Goal: Information Seeking & Learning: Learn about a topic

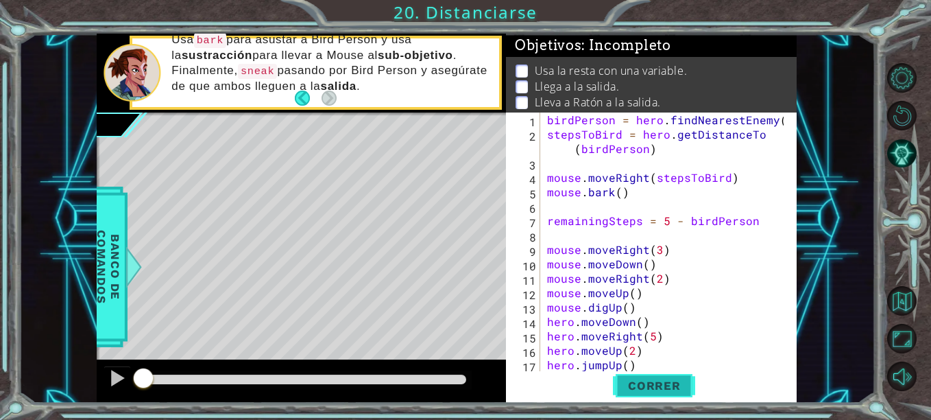
click at [652, 389] on span "Correr" at bounding box center [655, 386] width 80 height 14
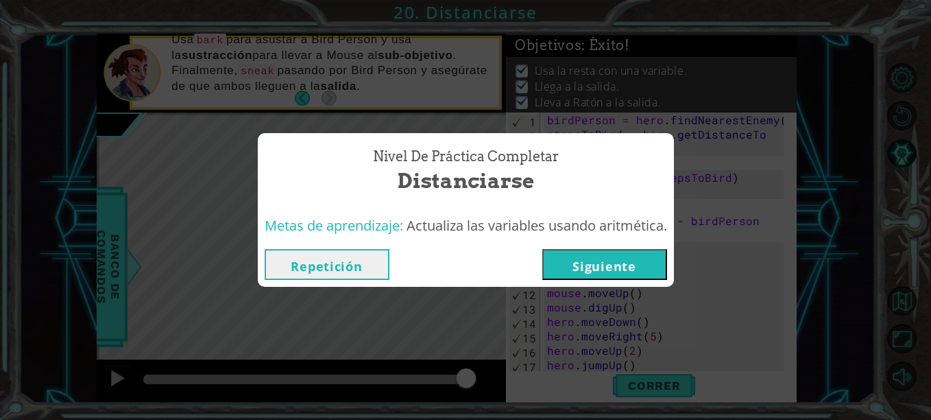
click at [589, 263] on button "Siguiente" at bounding box center [605, 264] width 125 height 31
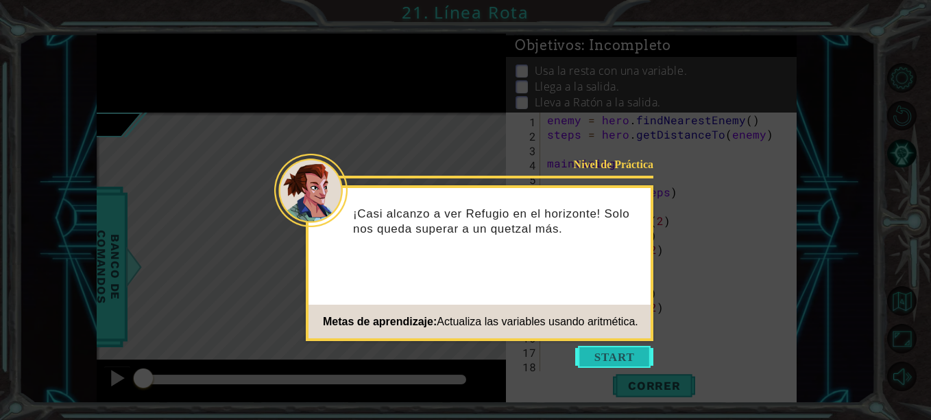
click at [613, 355] on button "Start" at bounding box center [614, 357] width 78 height 22
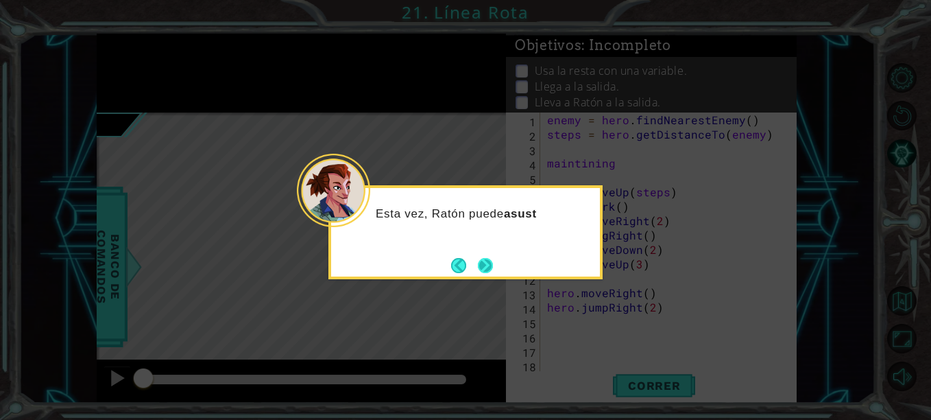
click at [479, 258] on button "Next" at bounding box center [485, 265] width 15 height 15
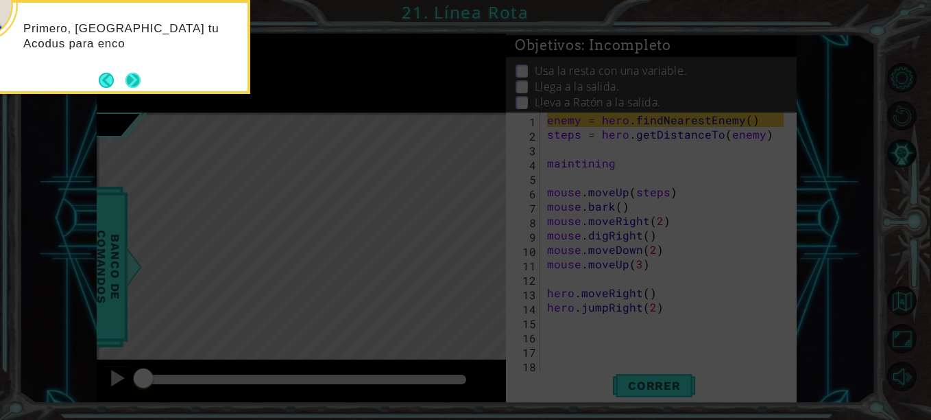
click at [134, 82] on button "Next" at bounding box center [133, 80] width 15 height 15
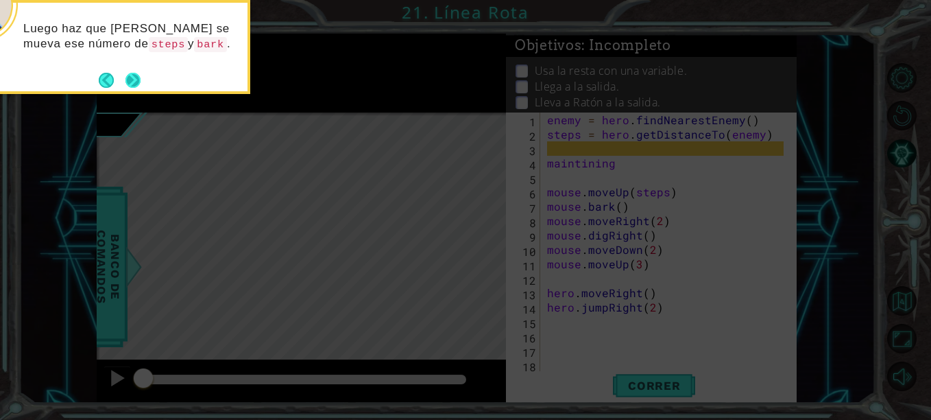
click at [136, 79] on button "Next" at bounding box center [133, 80] width 15 height 15
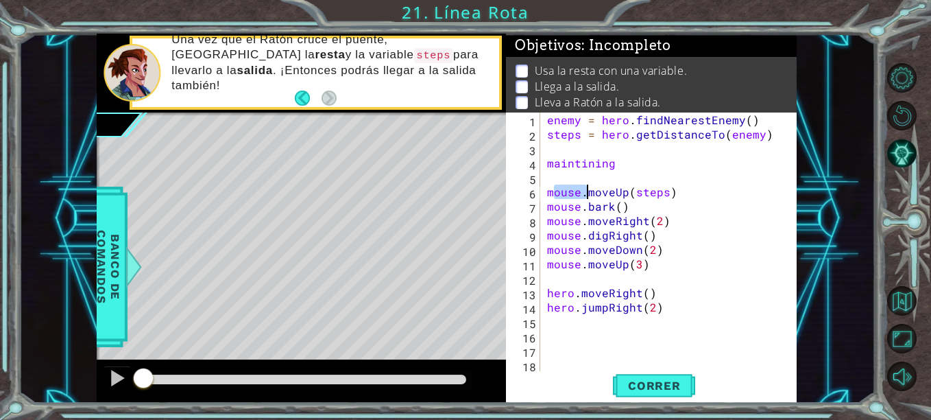
drag, startPoint x: 552, startPoint y: 197, endPoint x: 588, endPoint y: 198, distance: 35.7
click at [588, 198] on div "enemy = hero . findNearestEnemy ( ) steps = hero . getDistanceTo ( enemy ) main…" at bounding box center [668, 256] width 246 height 288
click at [550, 191] on div "enemy = hero . findNearestEnemy ( ) steps = hero . getDistanceTo ( enemy ) main…" at bounding box center [668, 256] width 246 height 288
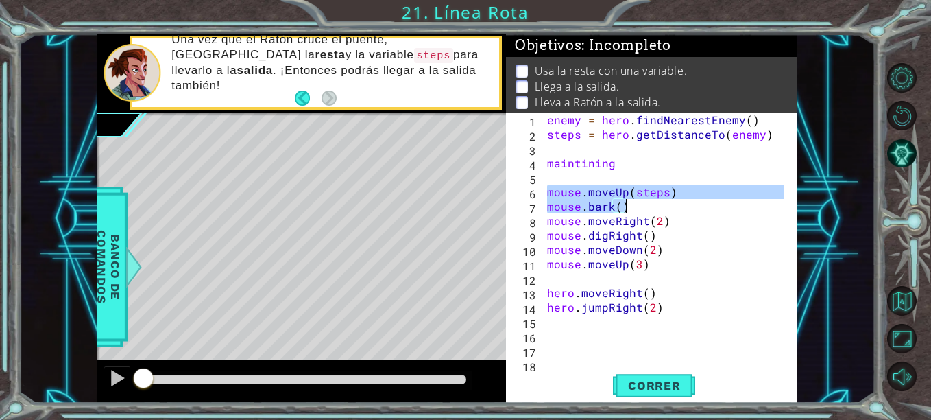
drag, startPoint x: 550, startPoint y: 191, endPoint x: 625, endPoint y: 202, distance: 75.5
click at [625, 202] on div "enemy = hero . findNearestEnemy ( ) steps = hero . getDistanceTo ( enemy ) main…" at bounding box center [668, 256] width 246 height 288
type textarea "mouse.moveUp(steps)"
type textarea "maintining"
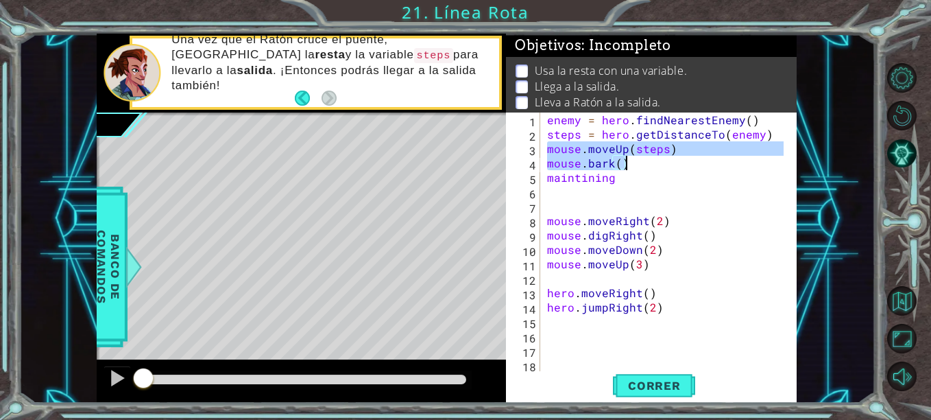
click at [551, 146] on div "enemy = hero . findNearestEnemy ( ) steps = hero . getDistanceTo ( enemy ) mous…" at bounding box center [664, 241] width 239 height 259
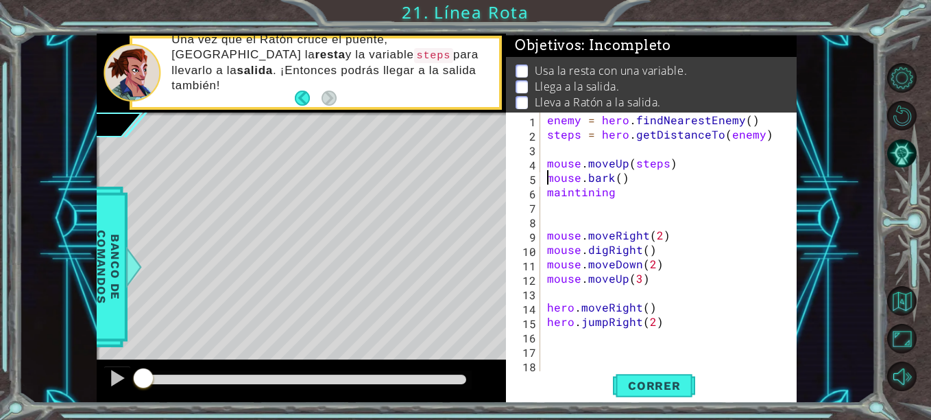
type textarea "maintining"
click at [634, 274] on div "enemy = hero . findNearestEnemy ( ) steps = hero . getDistanceTo ( enemy ) mous…" at bounding box center [668, 256] width 246 height 288
click at [632, 205] on div "enemy = hero . findNearestEnemy ( ) steps = hero . getDistanceTo ( enemy ) mous…" at bounding box center [668, 256] width 246 height 288
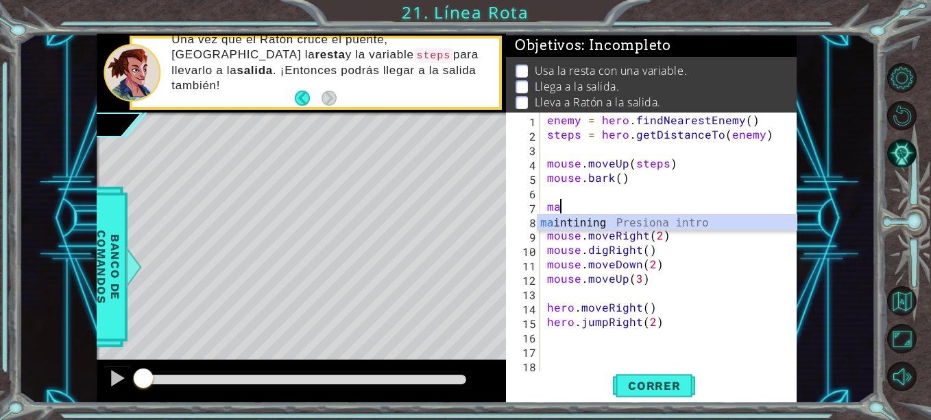
type textarea "m"
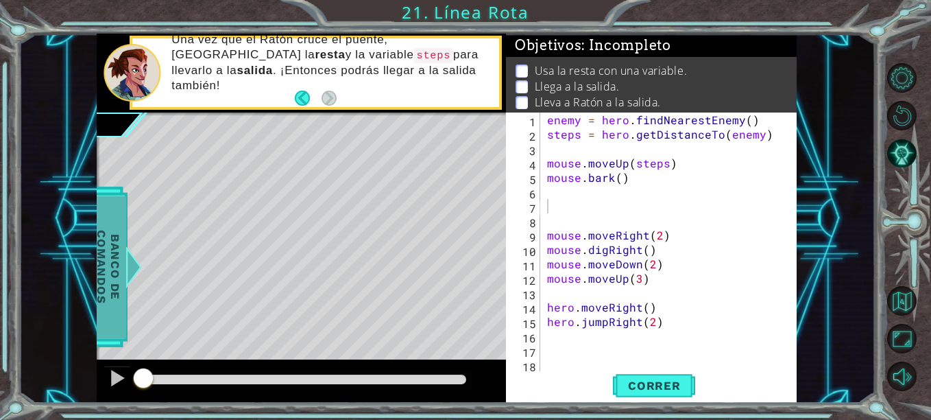
click at [112, 274] on span "Banco de comandos" at bounding box center [109, 267] width 36 height 142
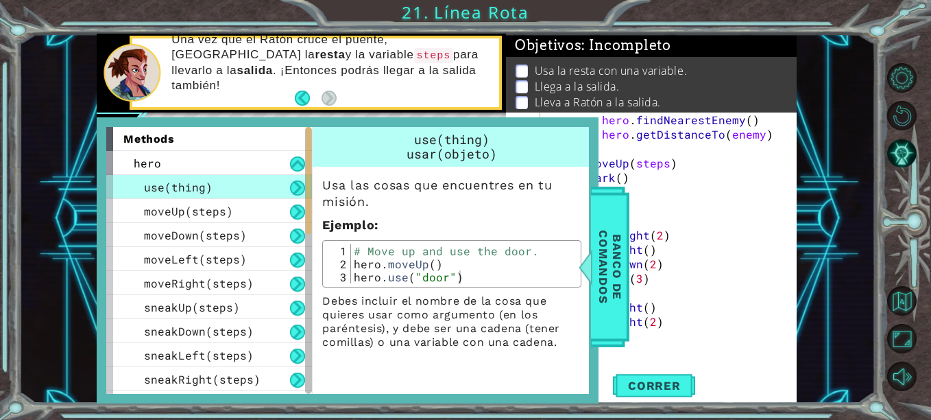
scroll to position [429, 0]
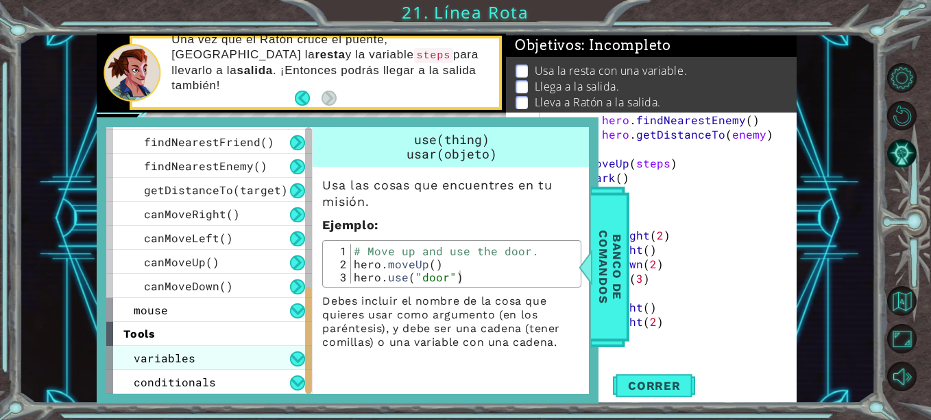
click at [151, 357] on span "variables" at bounding box center [165, 357] width 62 height 14
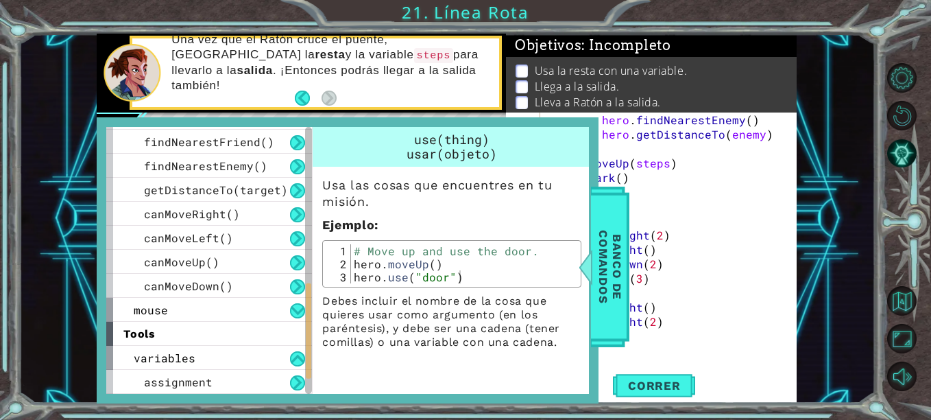
scroll to position [477, 0]
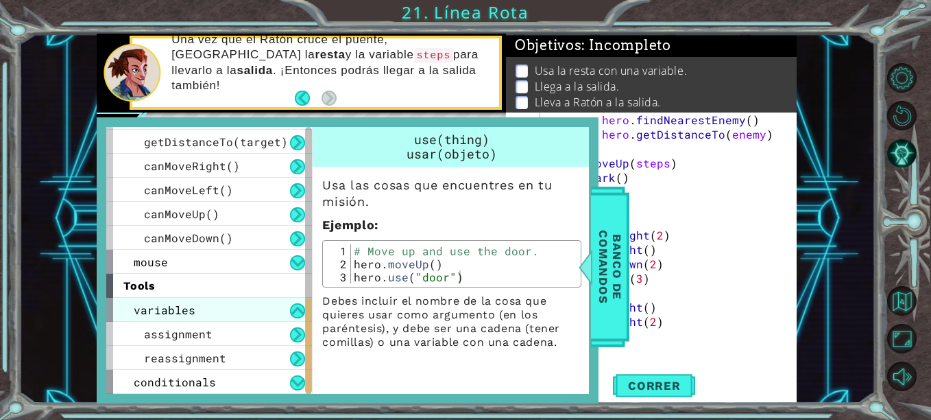
click at [207, 312] on div "variables" at bounding box center [209, 310] width 206 height 24
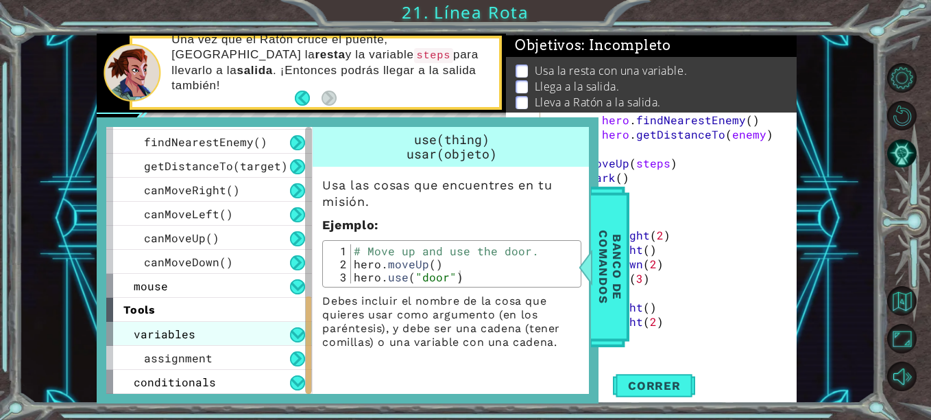
scroll to position [429, 0]
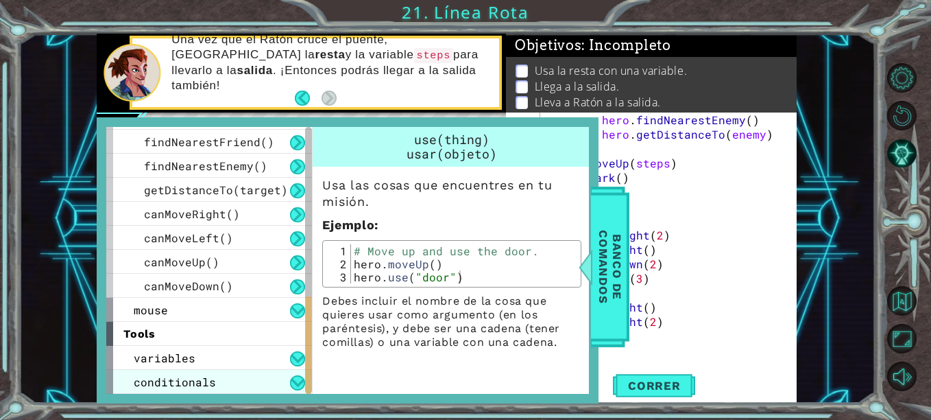
click at [170, 383] on span "conditionals" at bounding box center [175, 382] width 82 height 14
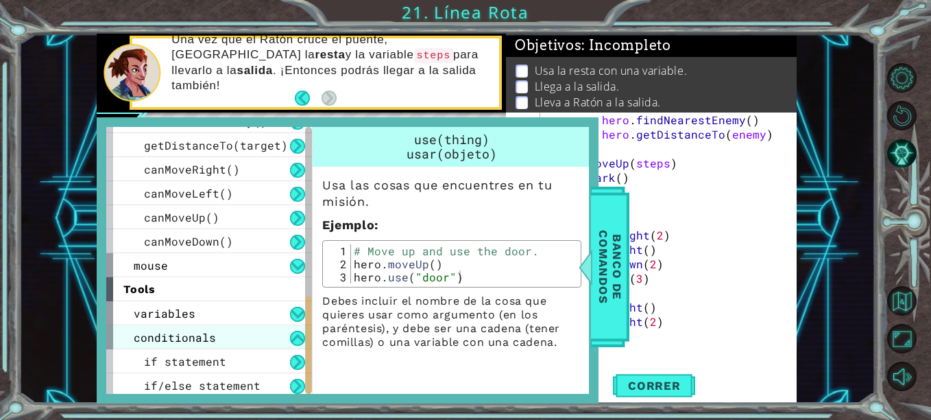
scroll to position [477, 0]
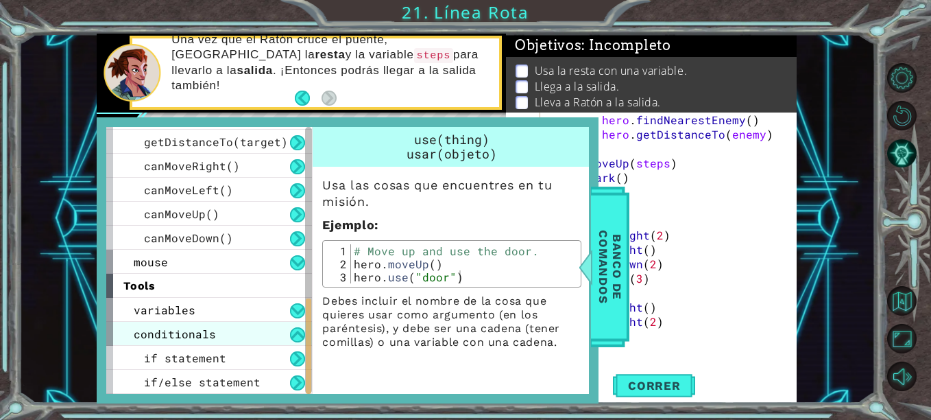
click at [211, 337] on span "conditionals" at bounding box center [175, 333] width 82 height 14
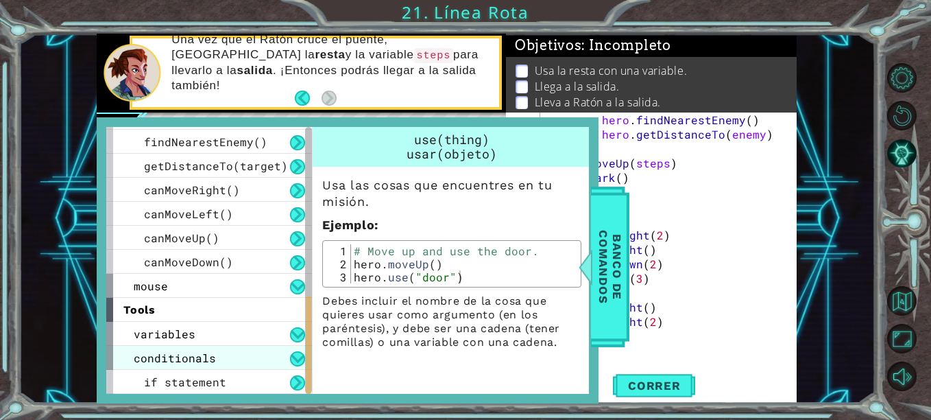
scroll to position [429, 0]
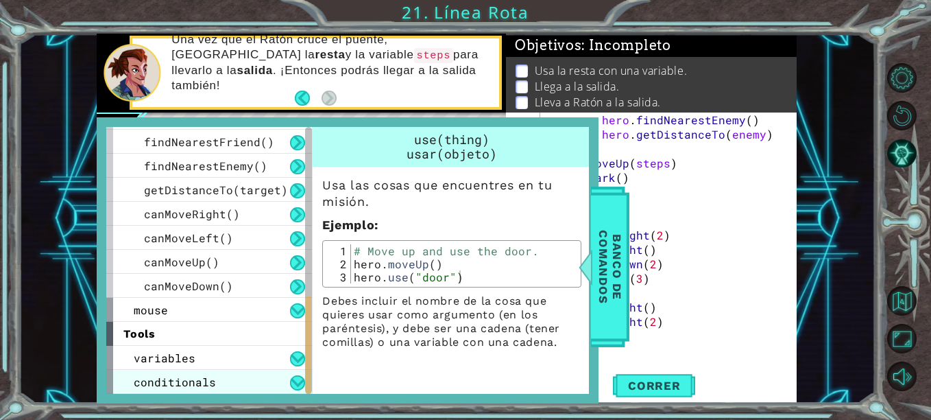
click at [211, 337] on div "tools" at bounding box center [209, 334] width 206 height 24
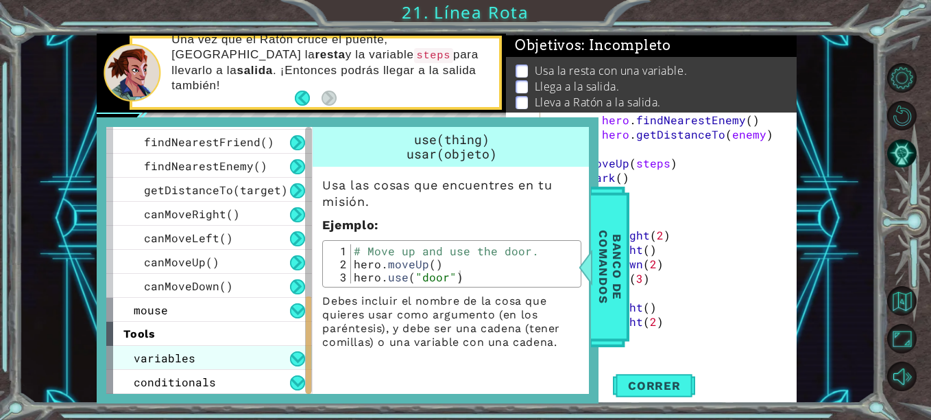
click at [191, 355] on span "variables" at bounding box center [165, 357] width 62 height 14
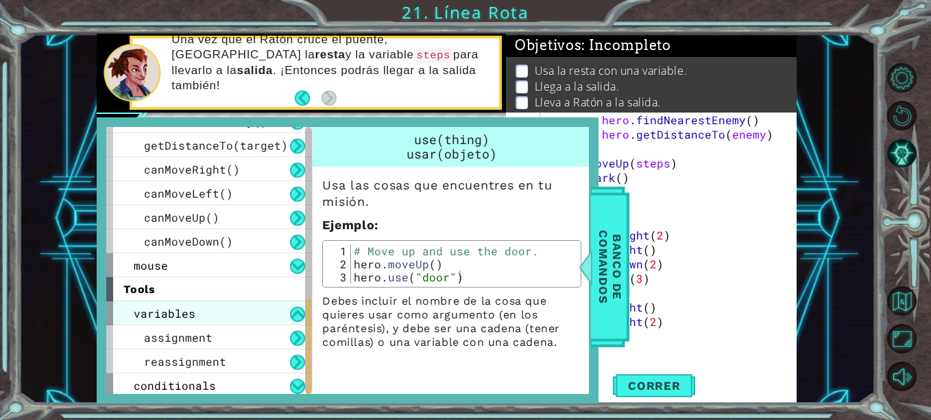
scroll to position [477, 0]
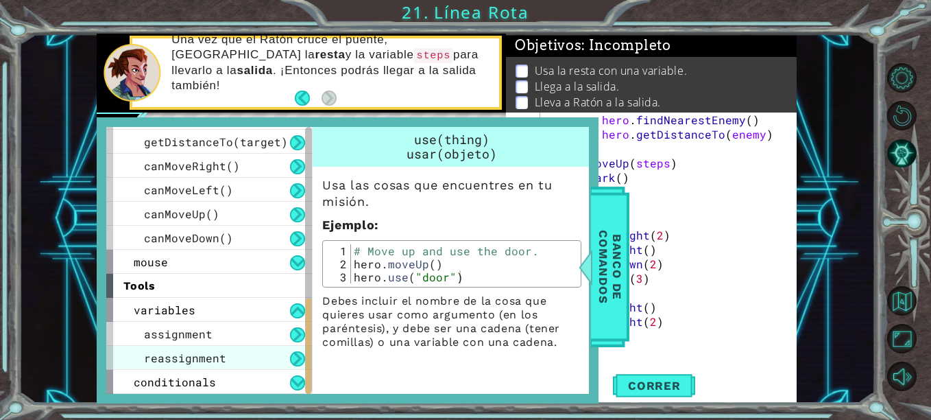
click at [171, 354] on span "reassignment" at bounding box center [185, 357] width 82 height 14
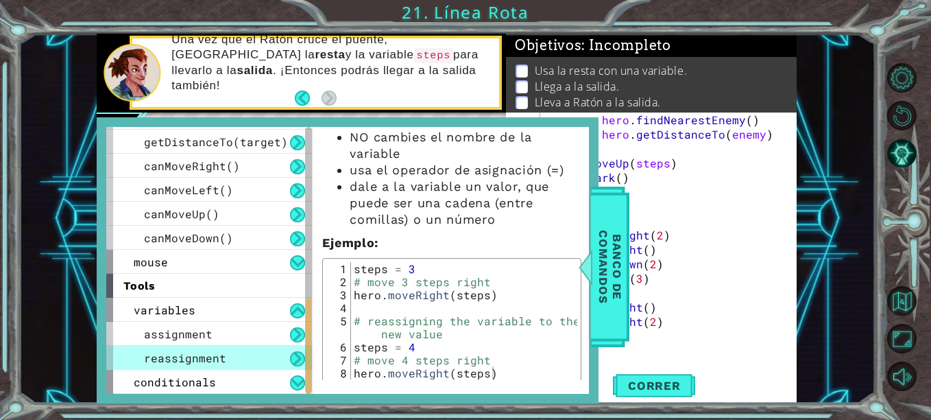
scroll to position [82, 0]
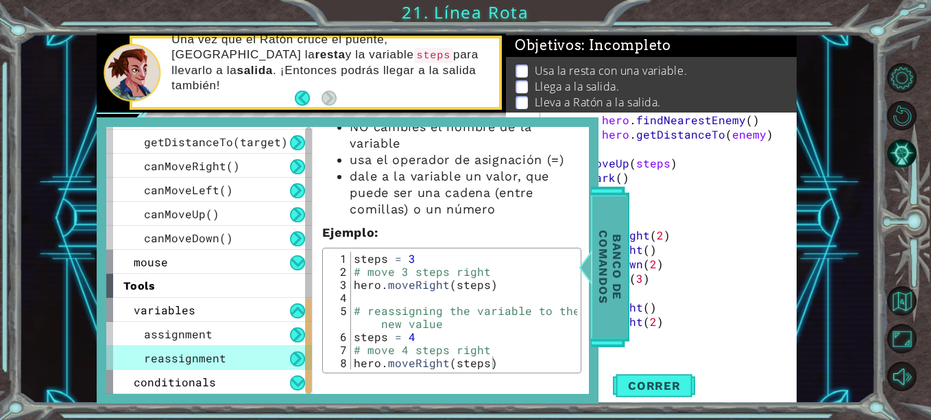
click at [621, 268] on span "Banco de comandos" at bounding box center [611, 267] width 36 height 142
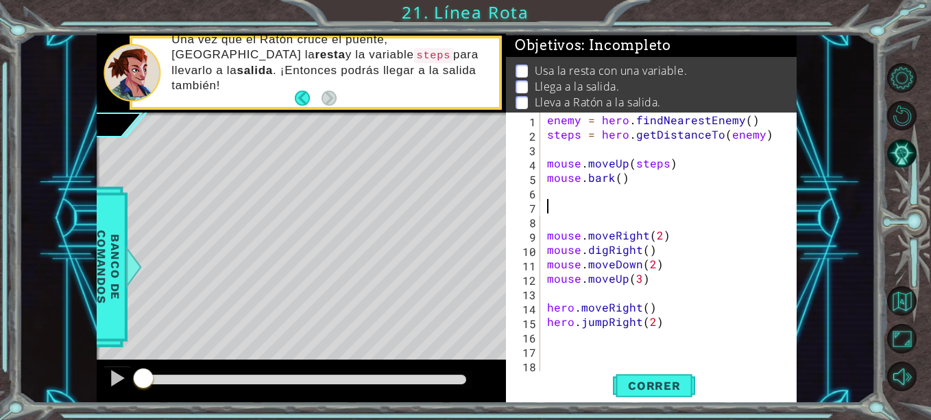
click at [560, 204] on div "enemy = hero . findNearestEnemy ( ) steps = hero . getDistanceTo ( enemy ) mous…" at bounding box center [668, 256] width 246 height 288
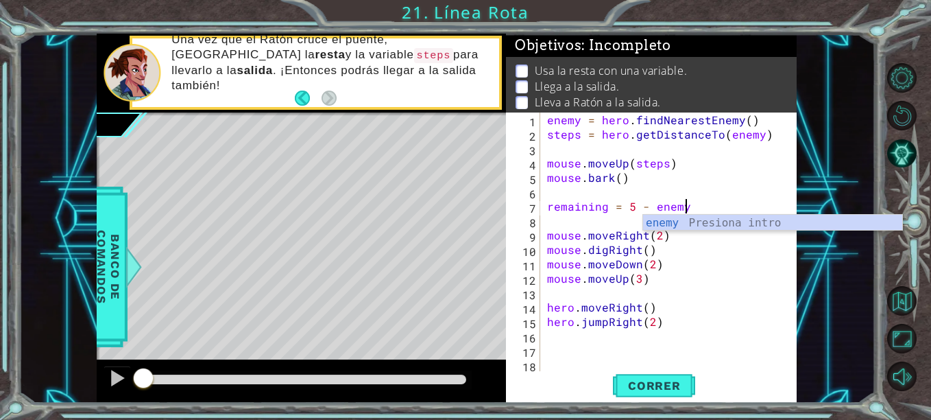
scroll to position [0, 8]
type textarea "remaining = 5 - enemy"
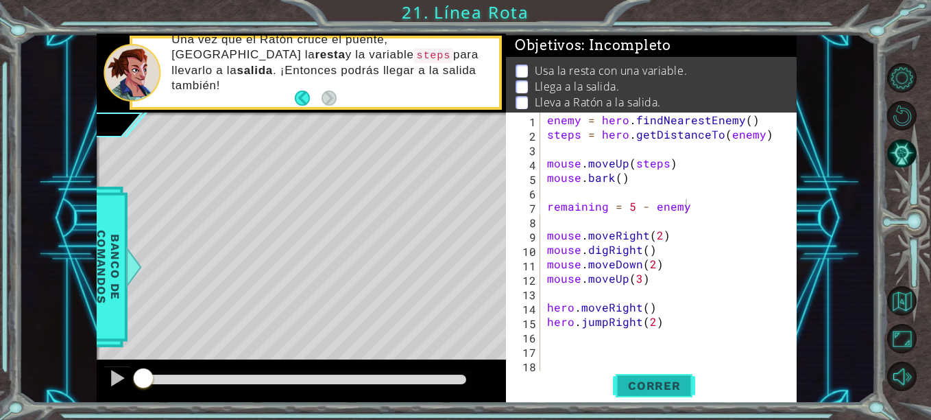
click at [647, 385] on span "Correr" at bounding box center [655, 386] width 80 height 14
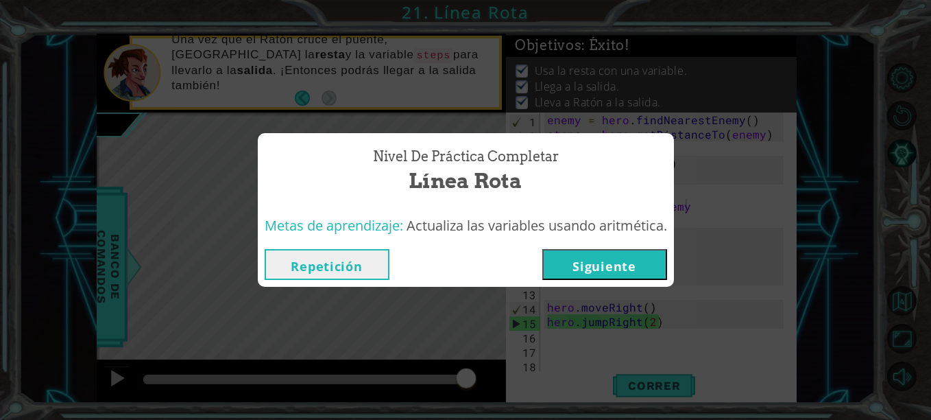
click at [621, 269] on button "Siguiente" at bounding box center [605, 264] width 125 height 31
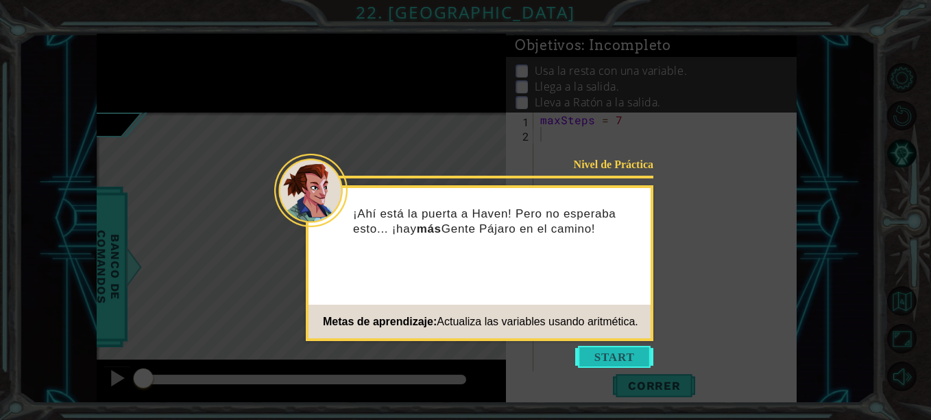
click at [580, 352] on button "Start" at bounding box center [614, 357] width 78 height 22
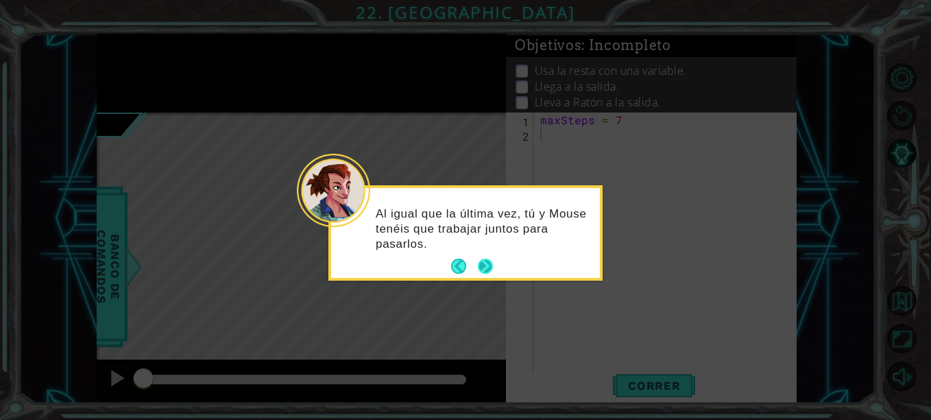
click at [489, 259] on button "Next" at bounding box center [485, 266] width 15 height 15
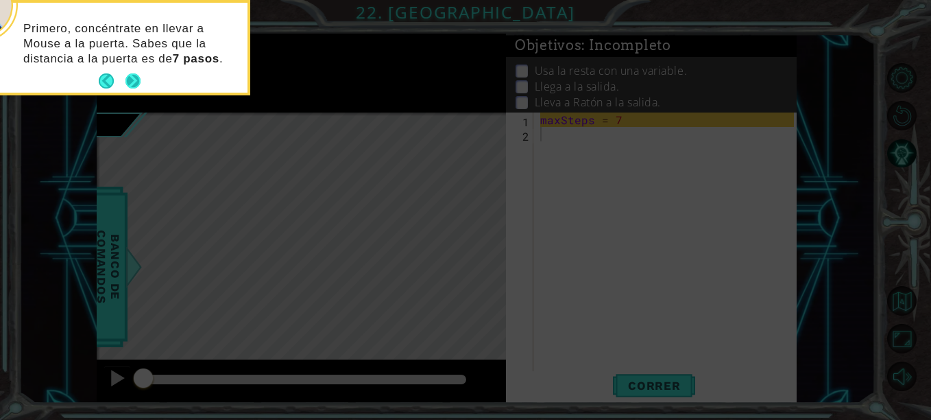
click at [135, 92] on div "Primero, concéntrate en llevar a Mouse a la puerta. Sabes que la distancia a la…" at bounding box center [113, 48] width 269 height 90
click at [134, 84] on button "Next" at bounding box center [133, 80] width 15 height 15
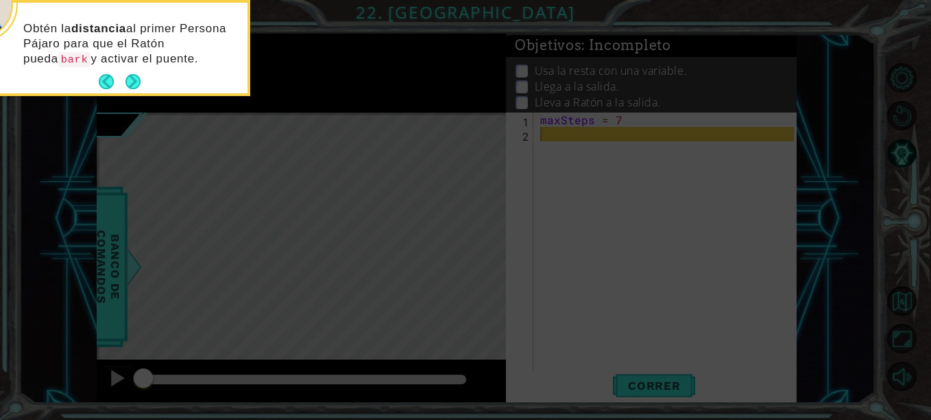
click at [134, 84] on button "Next" at bounding box center [133, 81] width 15 height 15
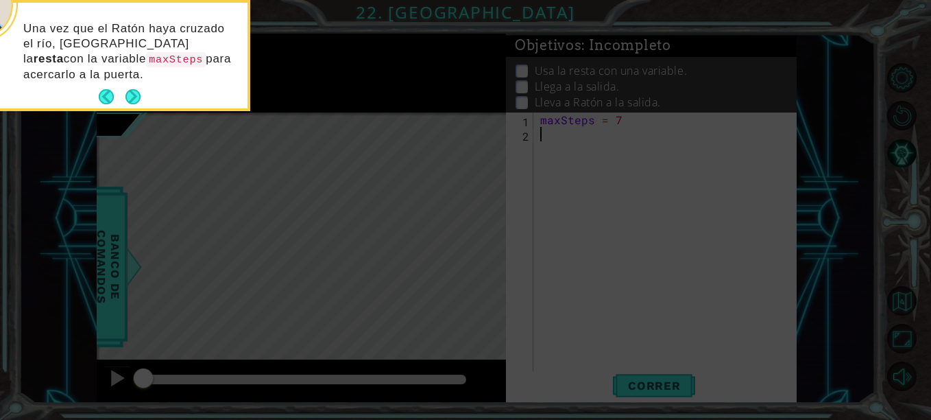
click at [134, 89] on button "Next" at bounding box center [133, 96] width 15 height 15
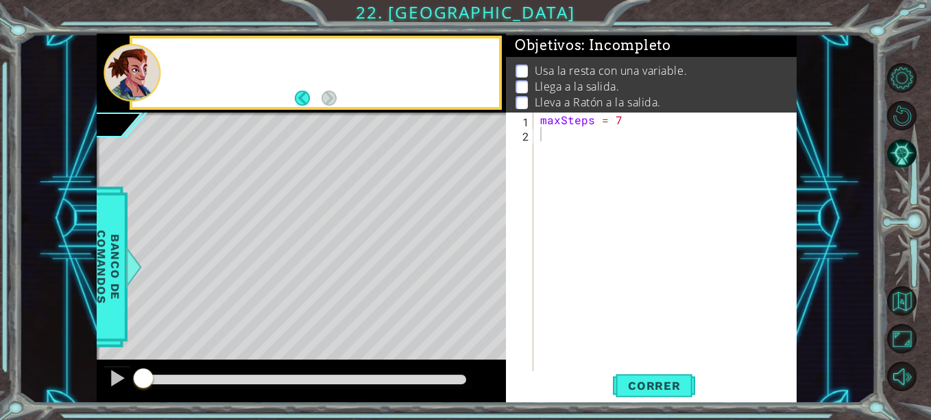
click at [134, 84] on div at bounding box center [132, 73] width 57 height 58
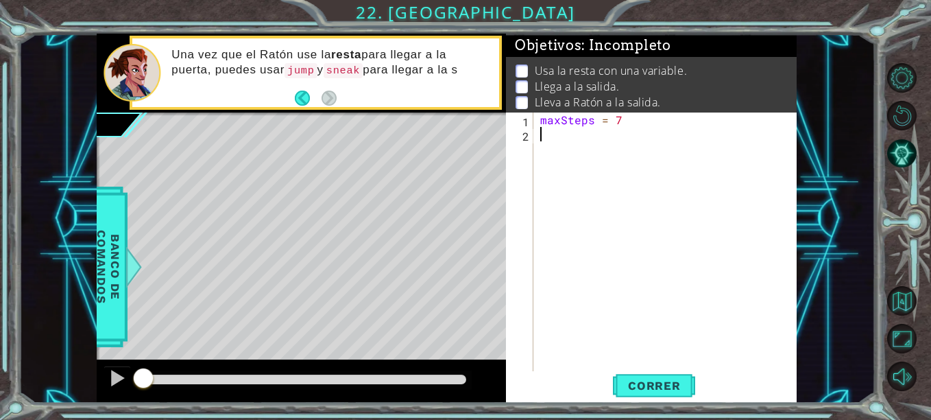
click at [561, 136] on div "maxSteps = 7" at bounding box center [669, 256] width 263 height 288
